Goal: Go to known website: Access a specific website the user already knows

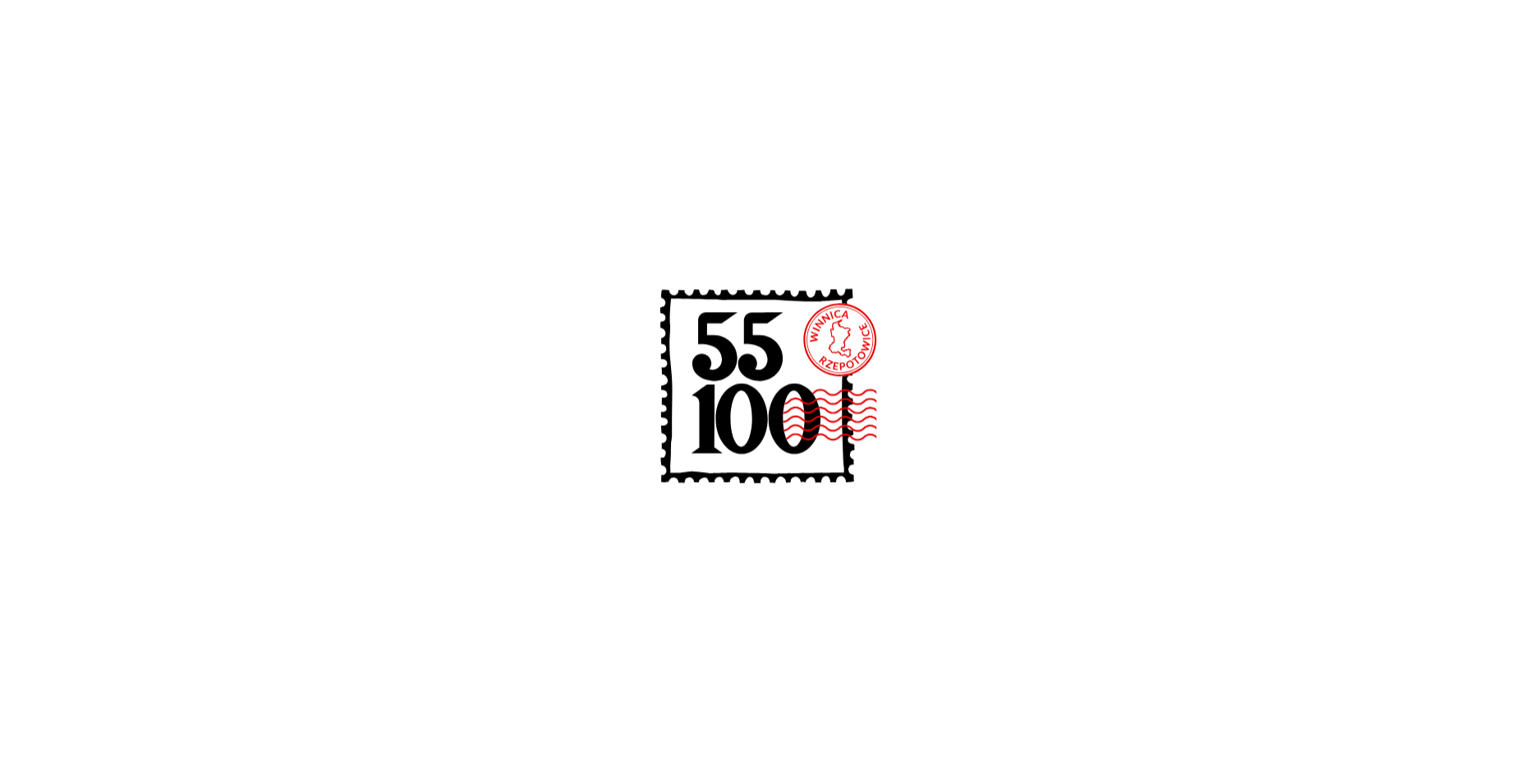
scroll to position [619, 0]
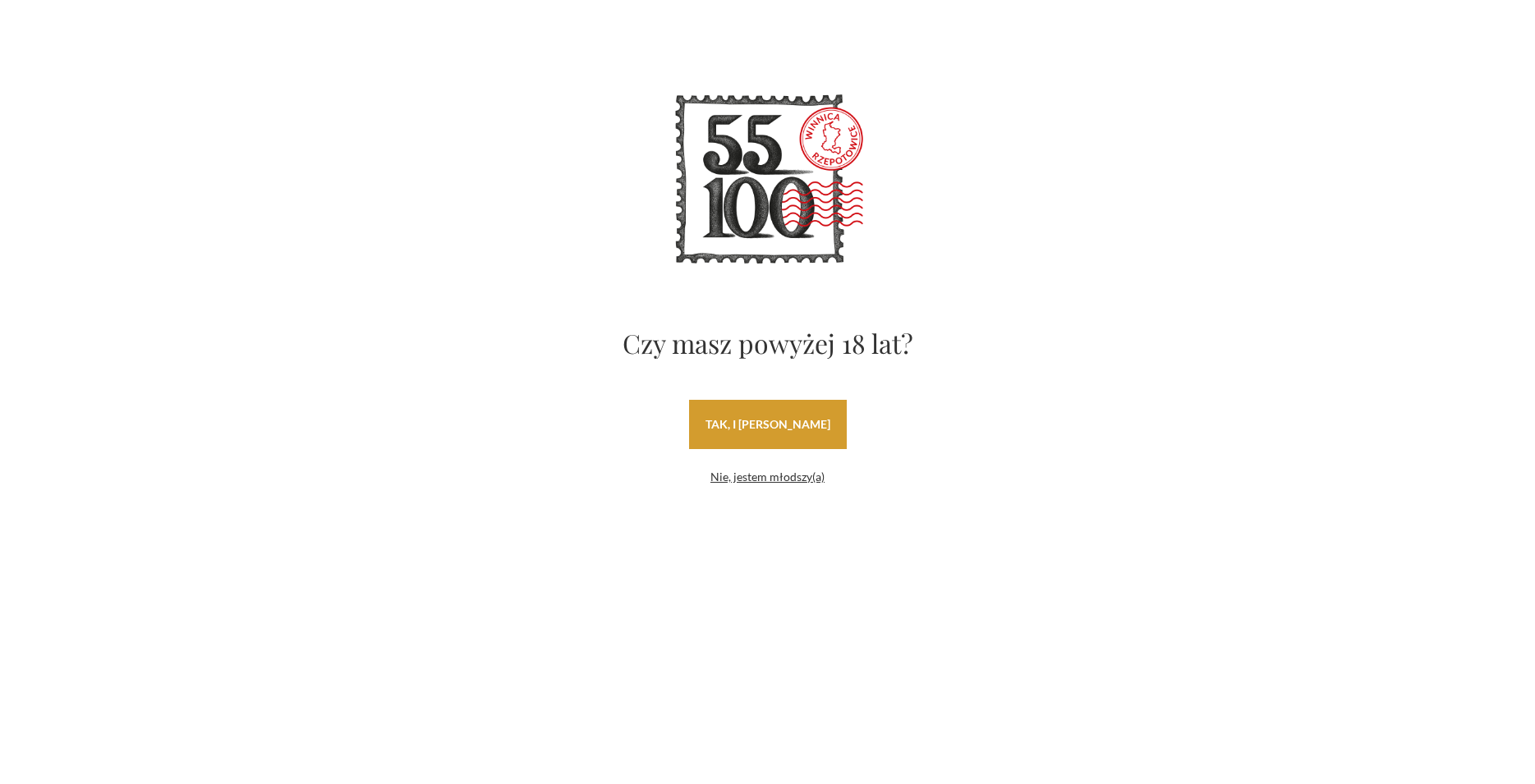
click at [780, 432] on link "tak, i [PERSON_NAME]" at bounding box center [768, 424] width 157 height 49
click at [448, 320] on div "Czy masz powyżej 18 lat? tak, i uwielbiam wino Nie, jestem młodszy(a)" at bounding box center [768, 284] width 772 height 403
click at [681, 557] on section "Czy masz powyżej 18 lat? tak, i uwielbiam wino Nie, jestem młodszy(a)" at bounding box center [768, 284] width 1535 height 568
click at [768, 427] on link "tak, i [PERSON_NAME]" at bounding box center [768, 424] width 157 height 49
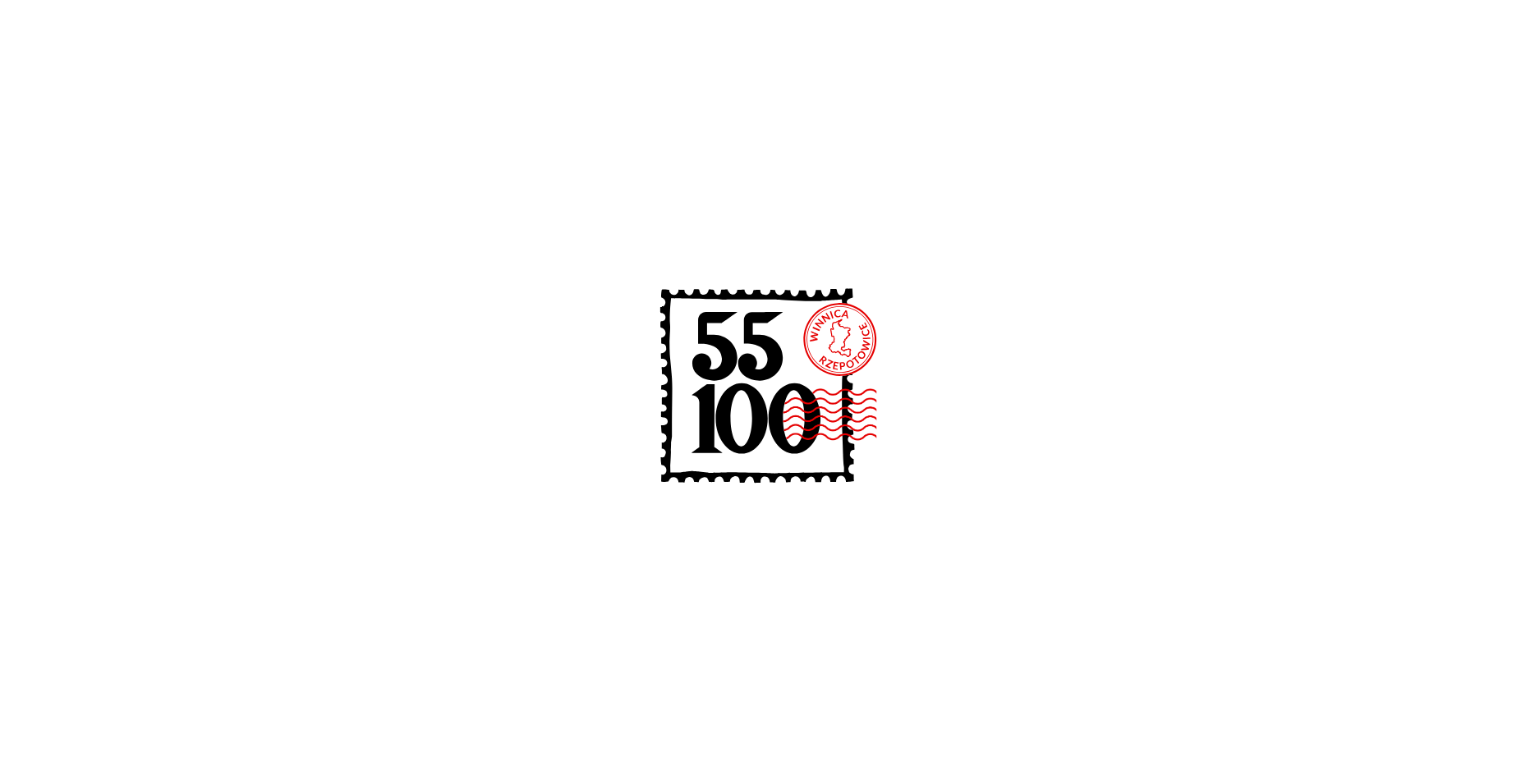
click at [783, 403] on image at bounding box center [826, 415] width 193 height 54
click at [779, 375] on icon at bounding box center [760, 389] width 262 height 262
